Goal: Transaction & Acquisition: Purchase product/service

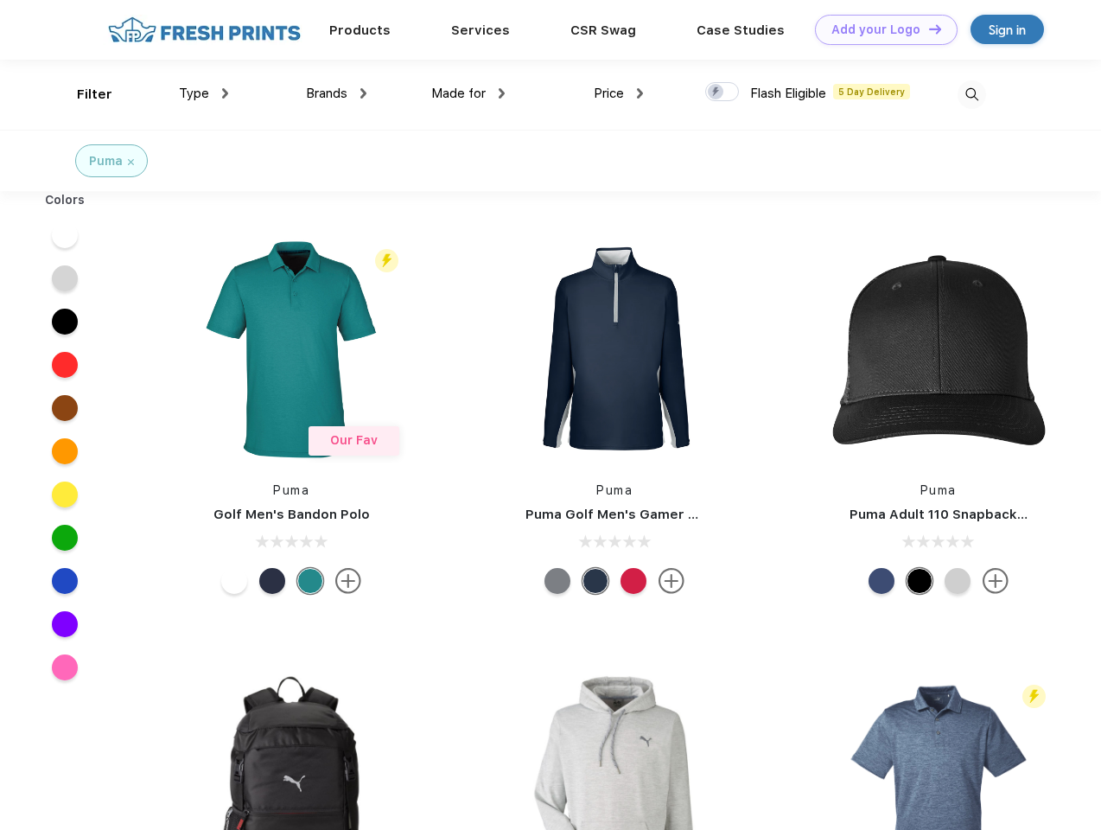
click at [880, 29] on link "Add your Logo Design Tool" at bounding box center [886, 30] width 143 height 30
click at [0, 0] on div "Design Tool" at bounding box center [0, 0] width 0 height 0
click at [927, 29] on link "Add your Logo Design Tool" at bounding box center [886, 30] width 143 height 30
click at [83, 94] on div "Filter" at bounding box center [94, 95] width 35 height 20
click at [204, 93] on span "Type" at bounding box center [194, 94] width 30 height 16
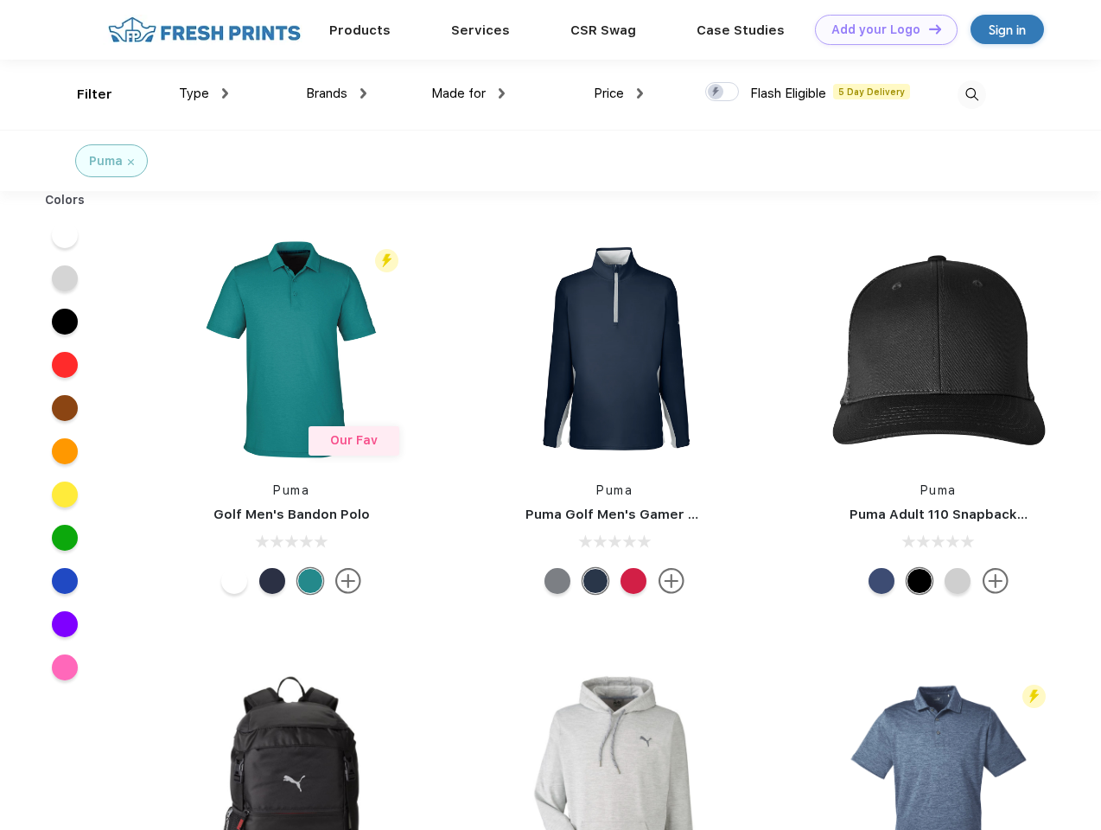
click at [336, 93] on span "Brands" at bounding box center [326, 94] width 41 height 16
click at [468, 93] on span "Made for" at bounding box center [458, 94] width 54 height 16
click at [619, 93] on span "Price" at bounding box center [609, 94] width 30 height 16
click at [723, 92] on div at bounding box center [722, 91] width 34 height 19
click at [717, 92] on input "checkbox" at bounding box center [710, 86] width 11 height 11
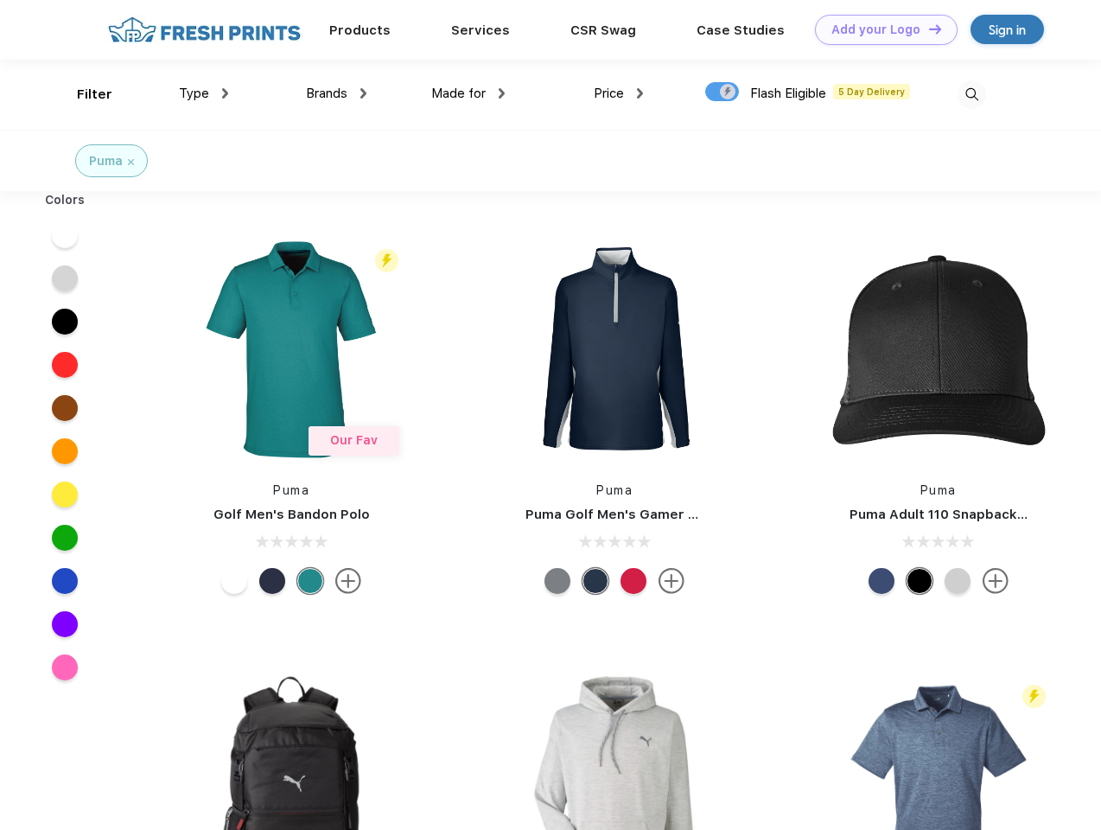
click at [971, 94] on img at bounding box center [972, 94] width 29 height 29
